Goal: Transaction & Acquisition: Purchase product/service

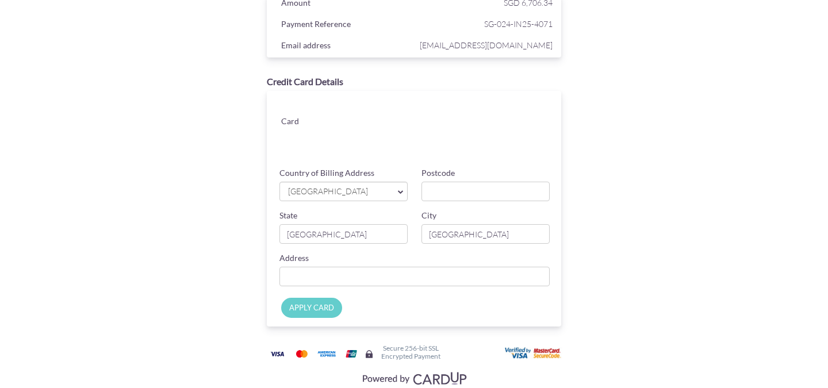
scroll to position [96, 0]
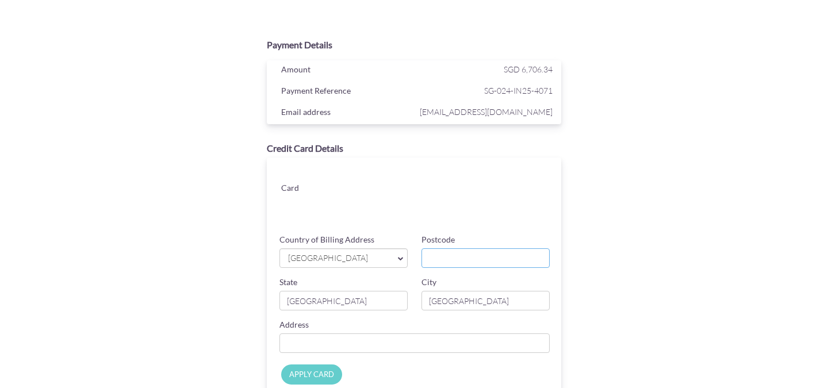
click at [446, 265] on input "Postcode" at bounding box center [486, 259] width 128 height 20
type input "479262"
type input "#10-16 [STREET_ADDRESS]"
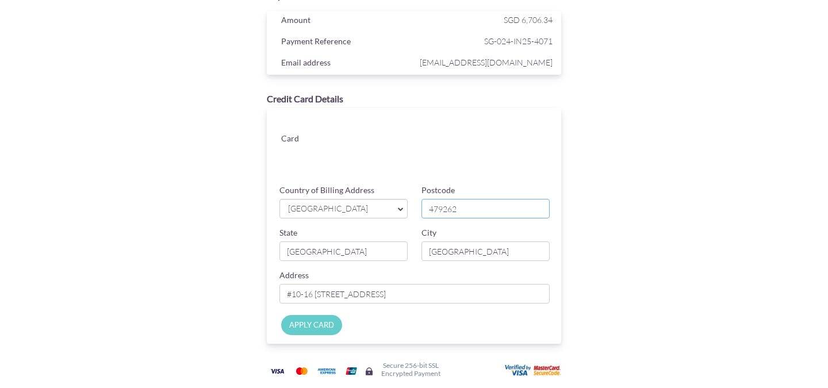
scroll to position [96, 0]
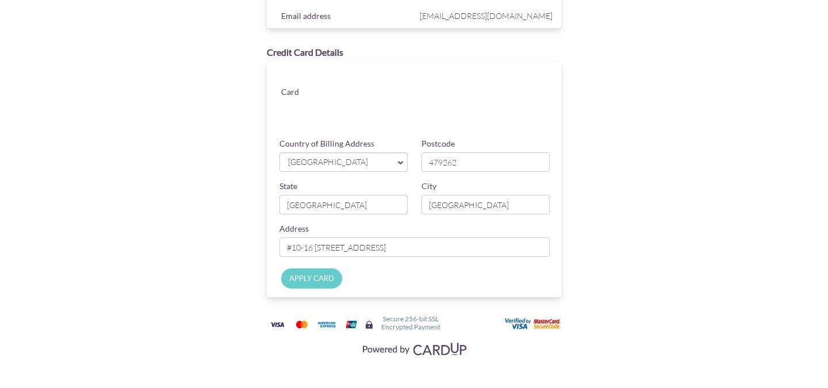
click at [324, 279] on input "APPLY CARD" at bounding box center [311, 279] width 61 height 20
type input "Applying..."
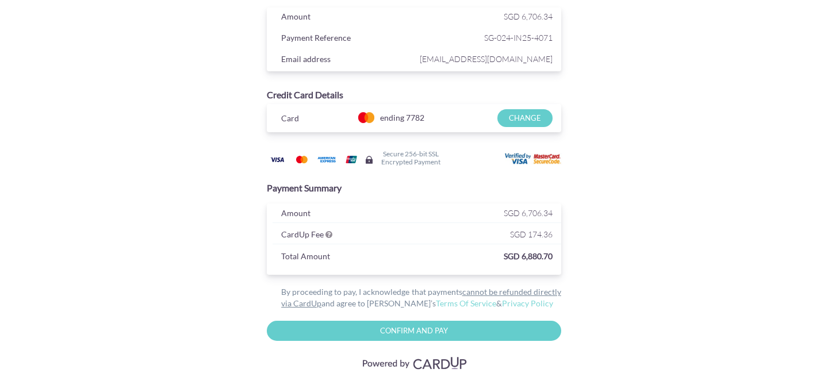
scroll to position [0, 0]
